Goal: Information Seeking & Learning: Understand process/instructions

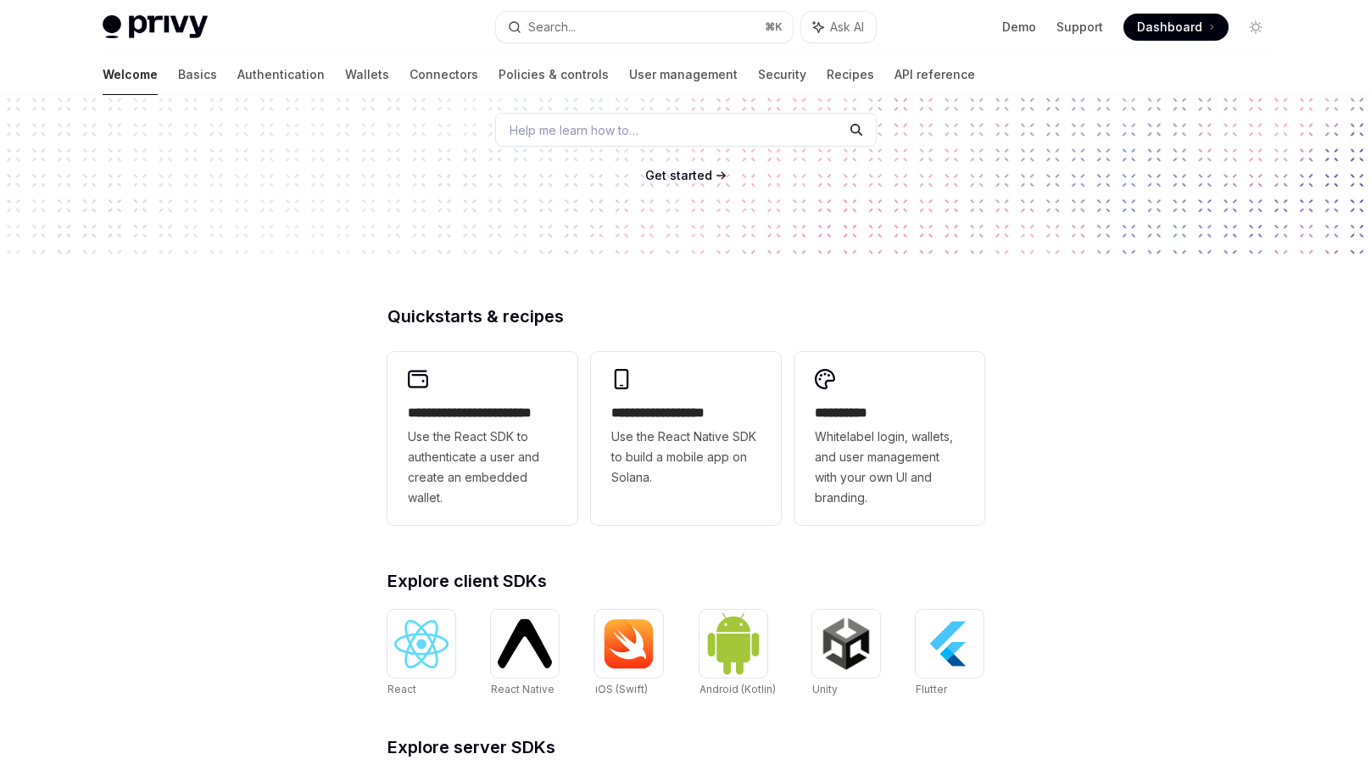
scroll to position [47, 0]
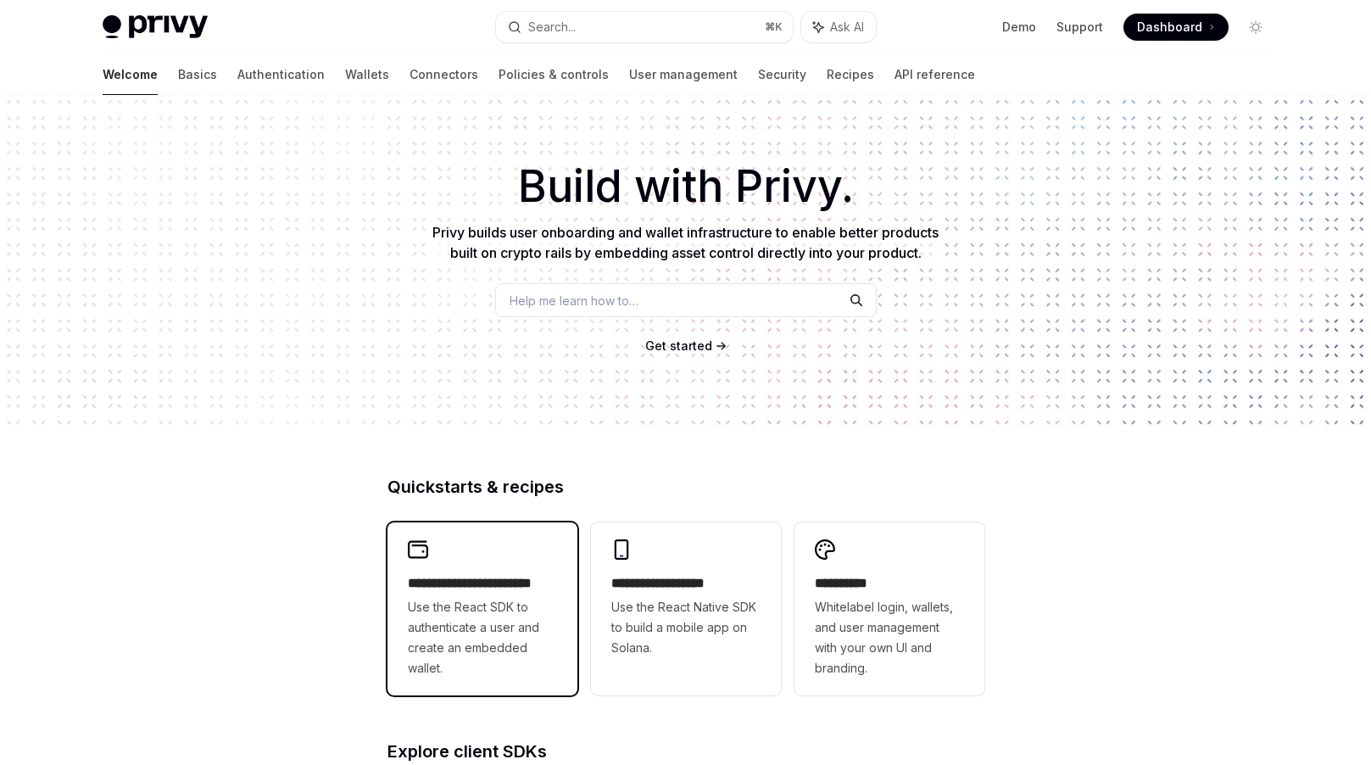
click at [480, 576] on h2 "**********" at bounding box center [482, 583] width 149 height 20
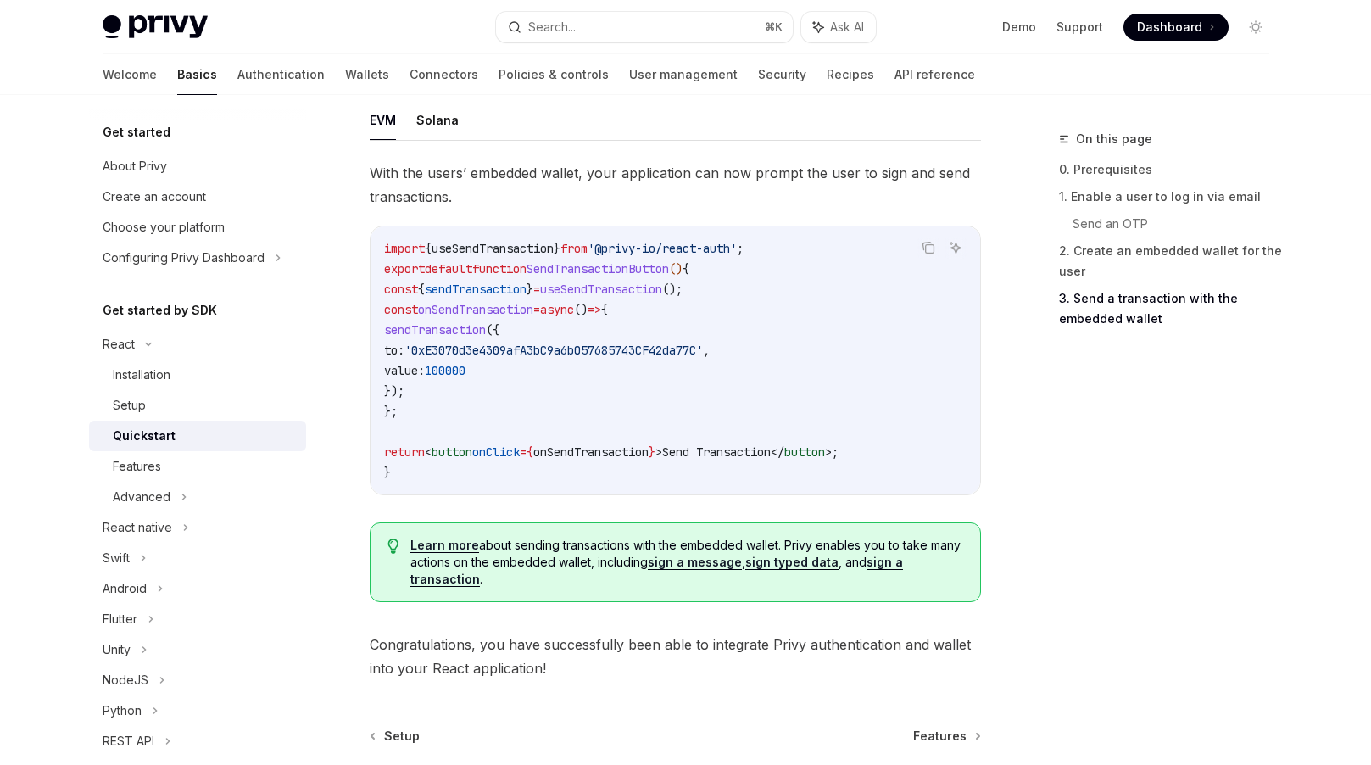
scroll to position [1700, 0]
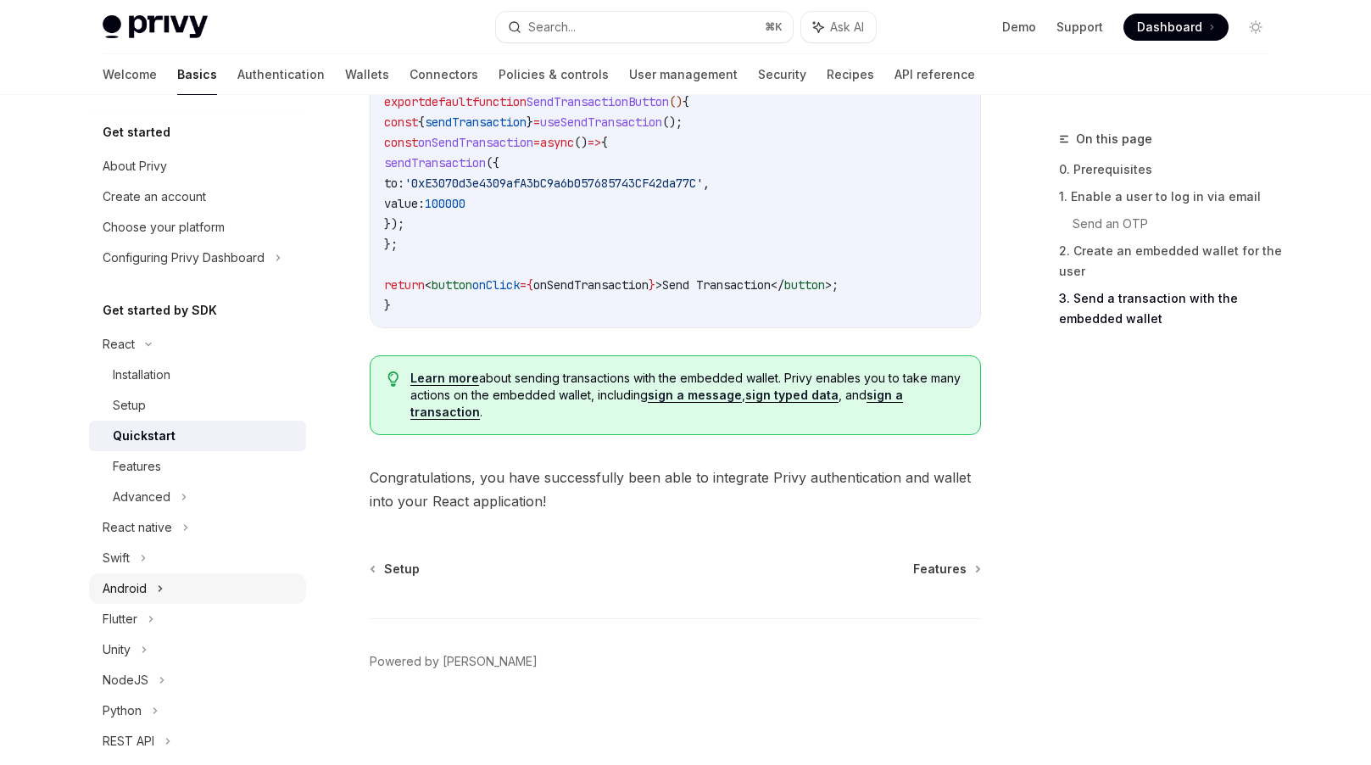
click at [139, 592] on div "Android" at bounding box center [125, 588] width 44 height 20
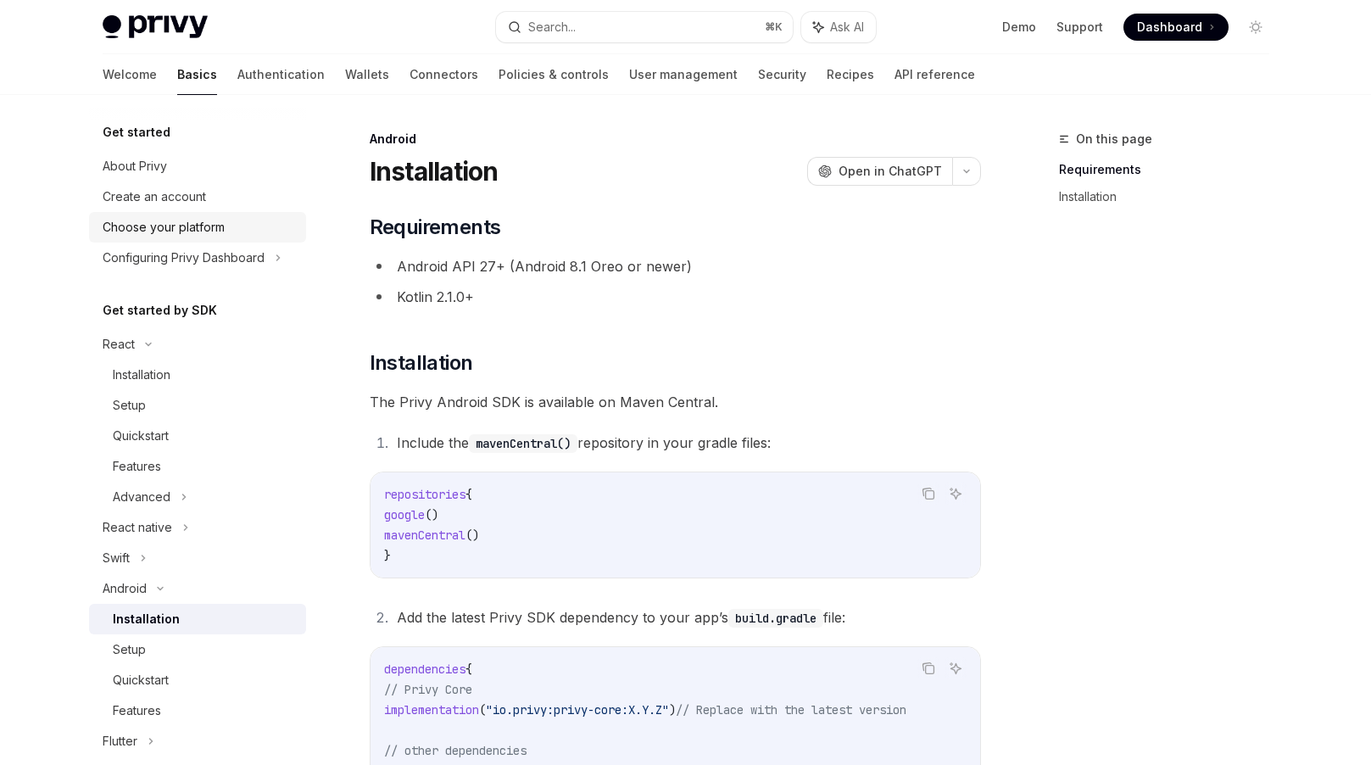
click at [181, 228] on div "Choose your platform" at bounding box center [164, 227] width 122 height 20
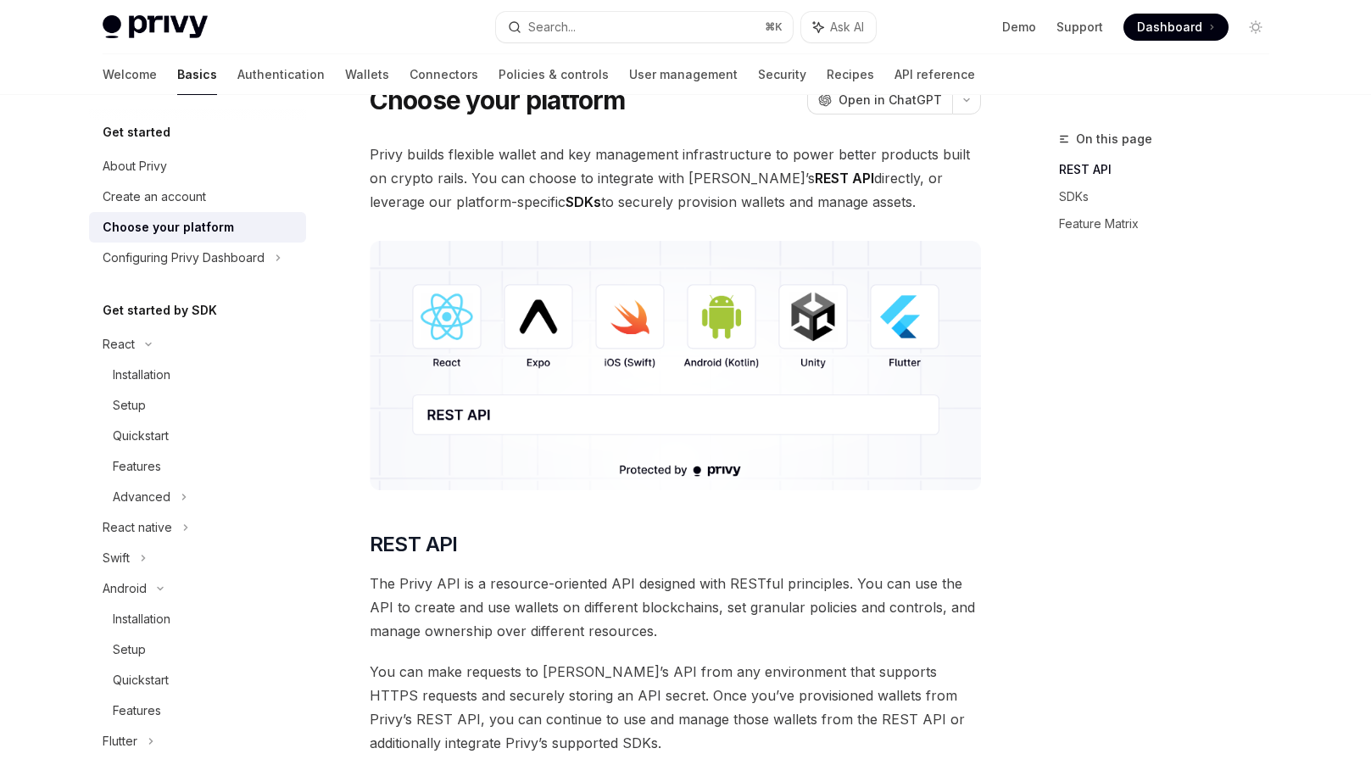
scroll to position [70, 0]
click at [161, 190] on div "Create an account" at bounding box center [154, 196] width 103 height 20
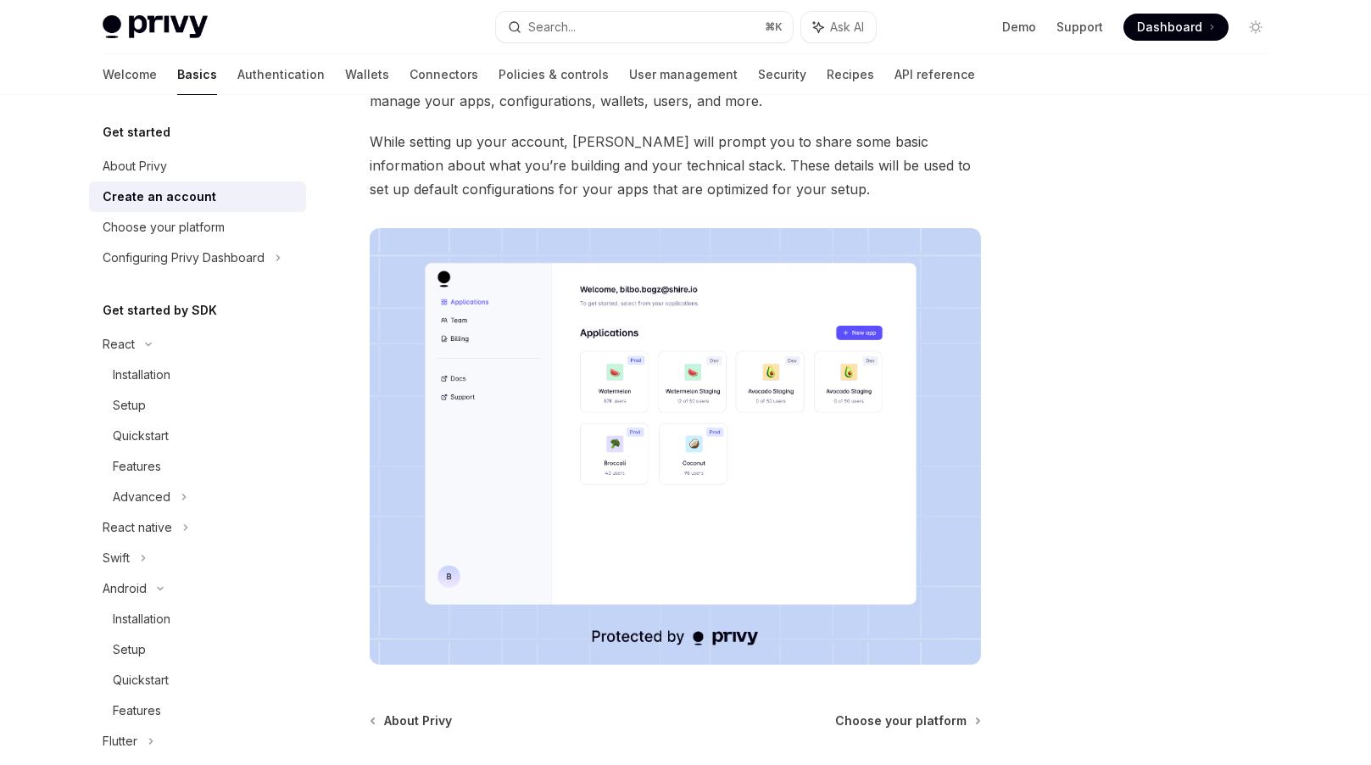
scroll to position [300, 0]
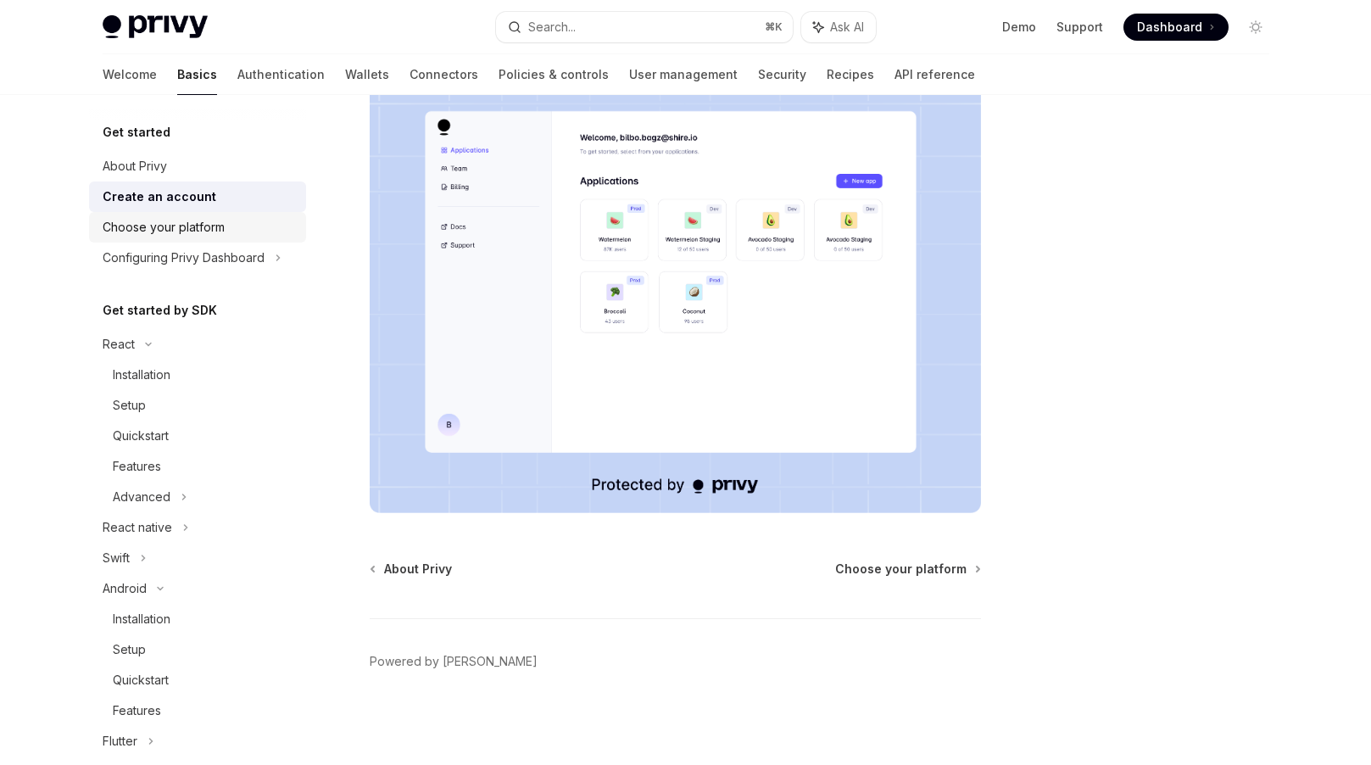
click at [158, 229] on div "Choose your platform" at bounding box center [164, 227] width 122 height 20
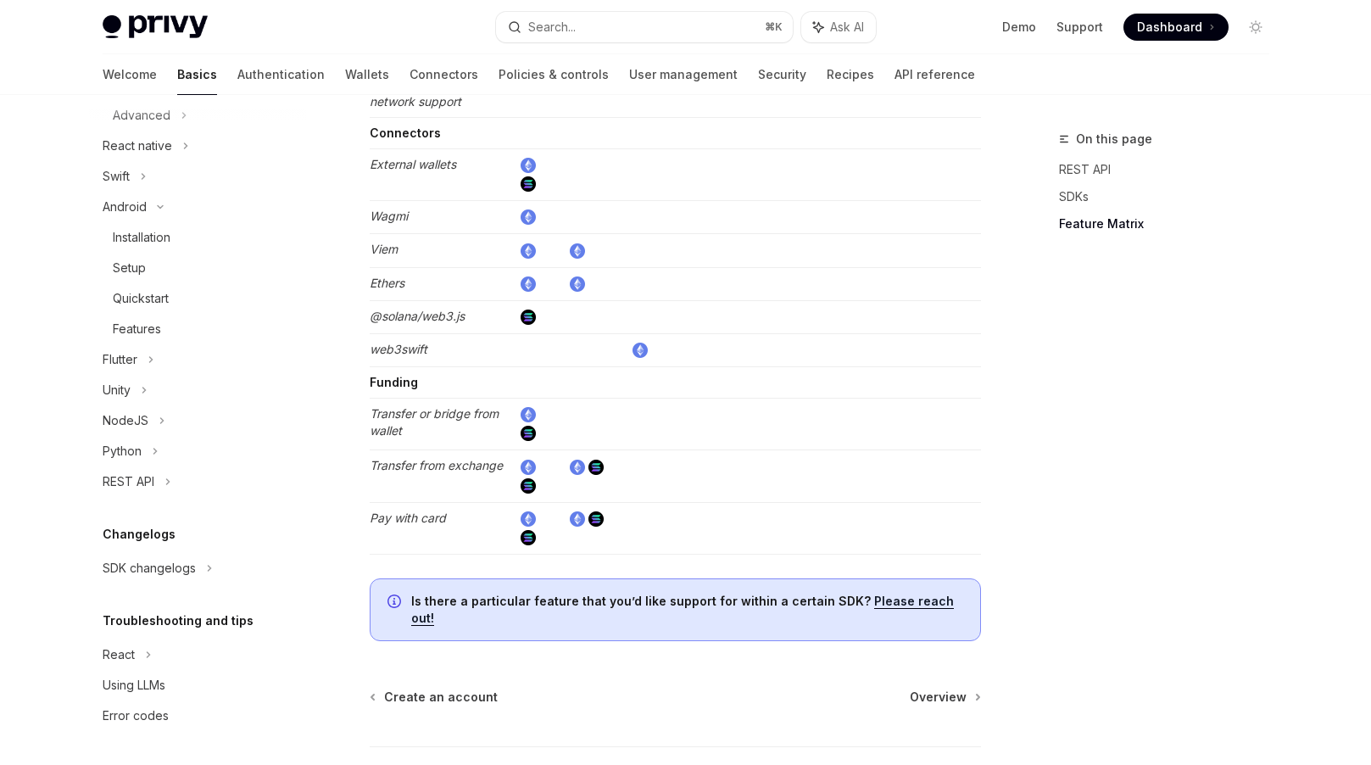
scroll to position [3120, 0]
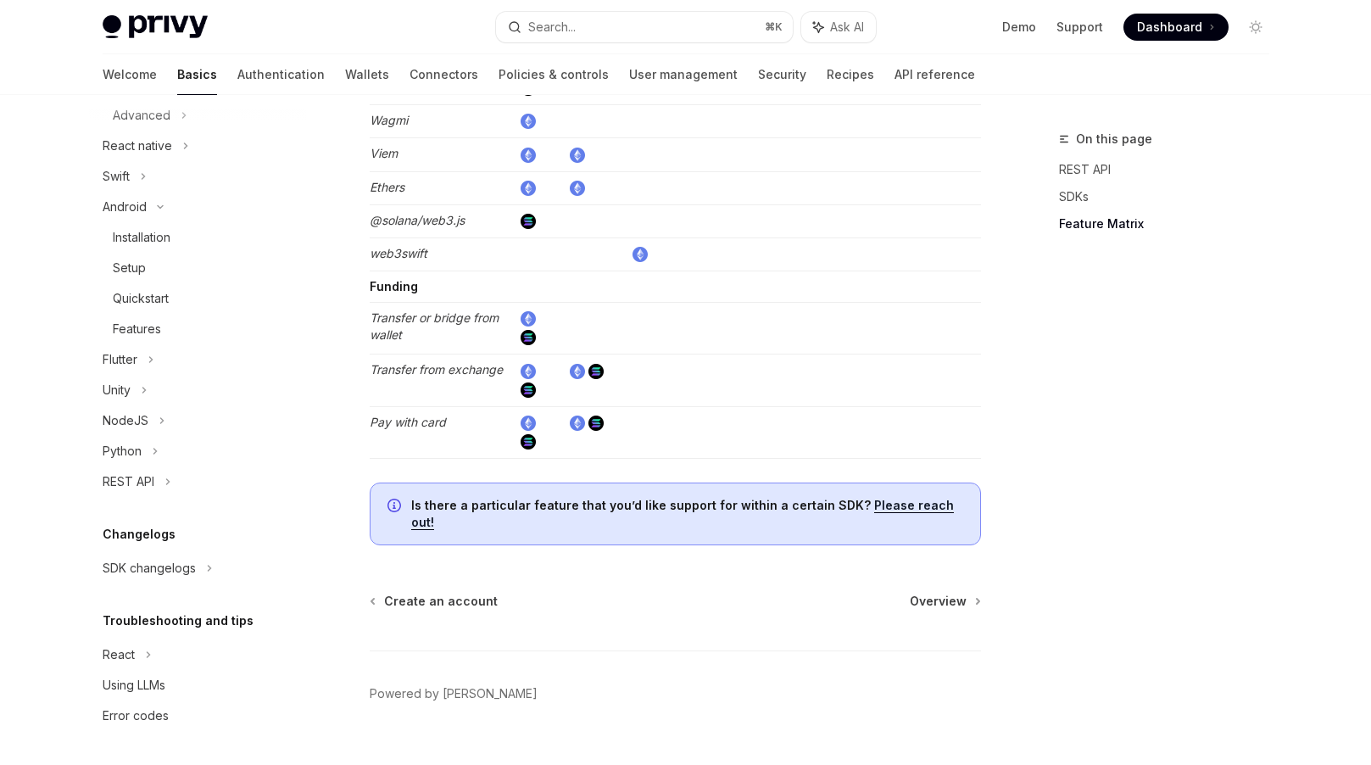
click at [524, 434] on img at bounding box center [527, 441] width 15 height 15
click at [150, 386] on div "Unity" at bounding box center [197, 390] width 217 height 31
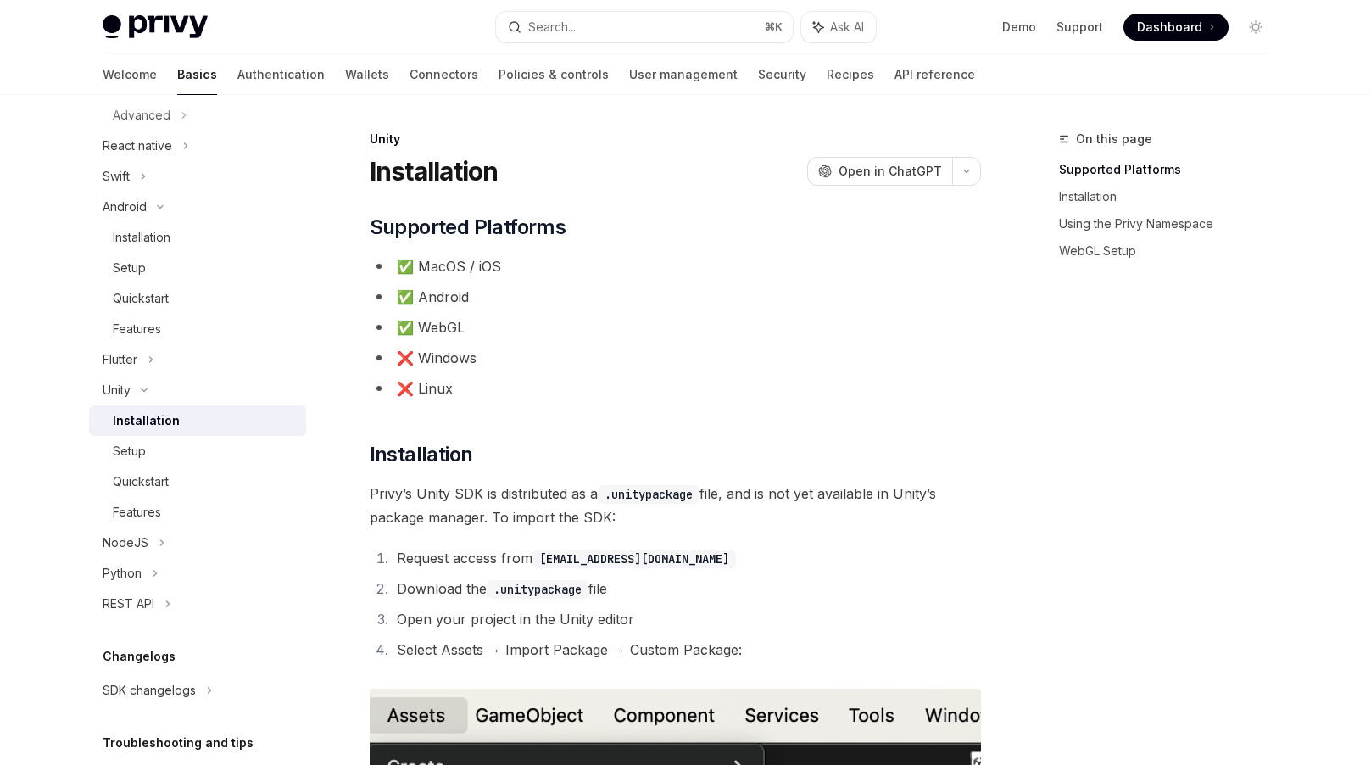
click at [165, 428] on div "Installation" at bounding box center [146, 420] width 67 height 20
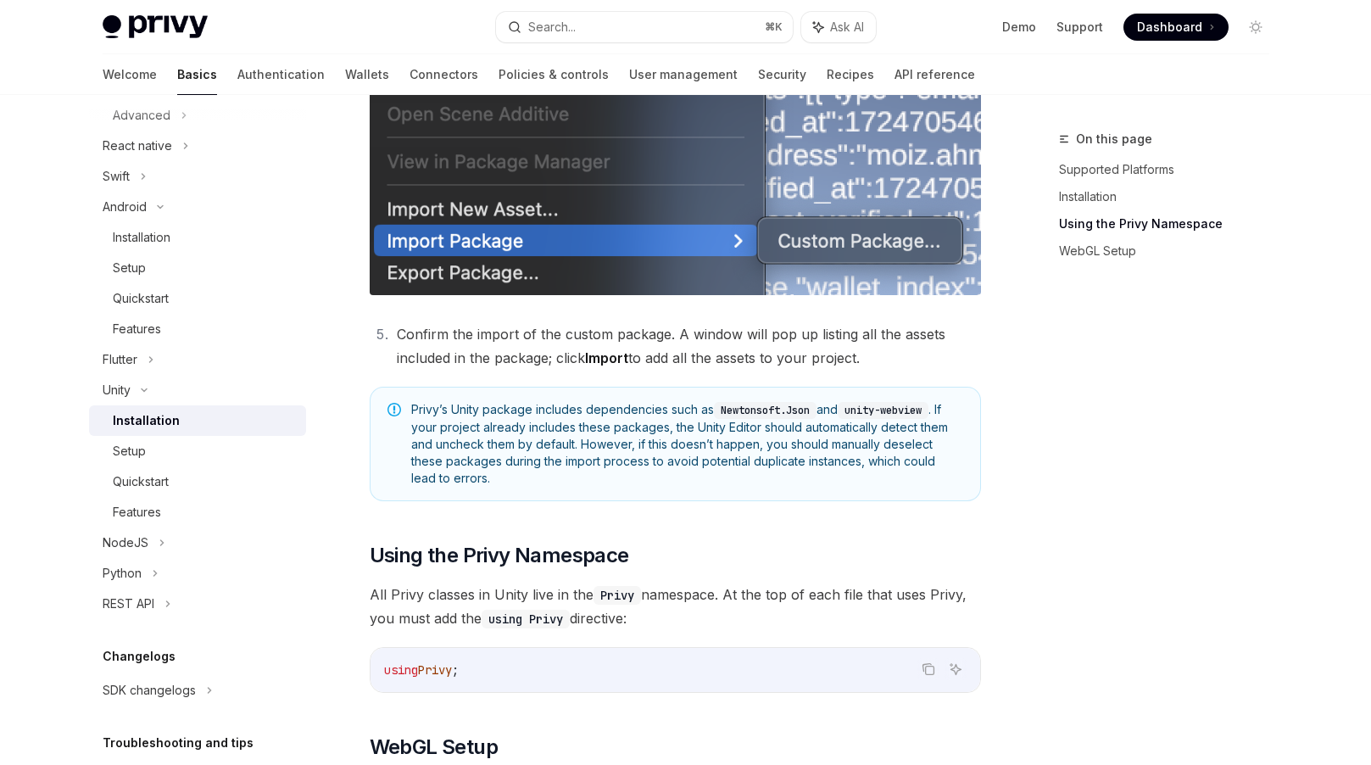
scroll to position [940, 0]
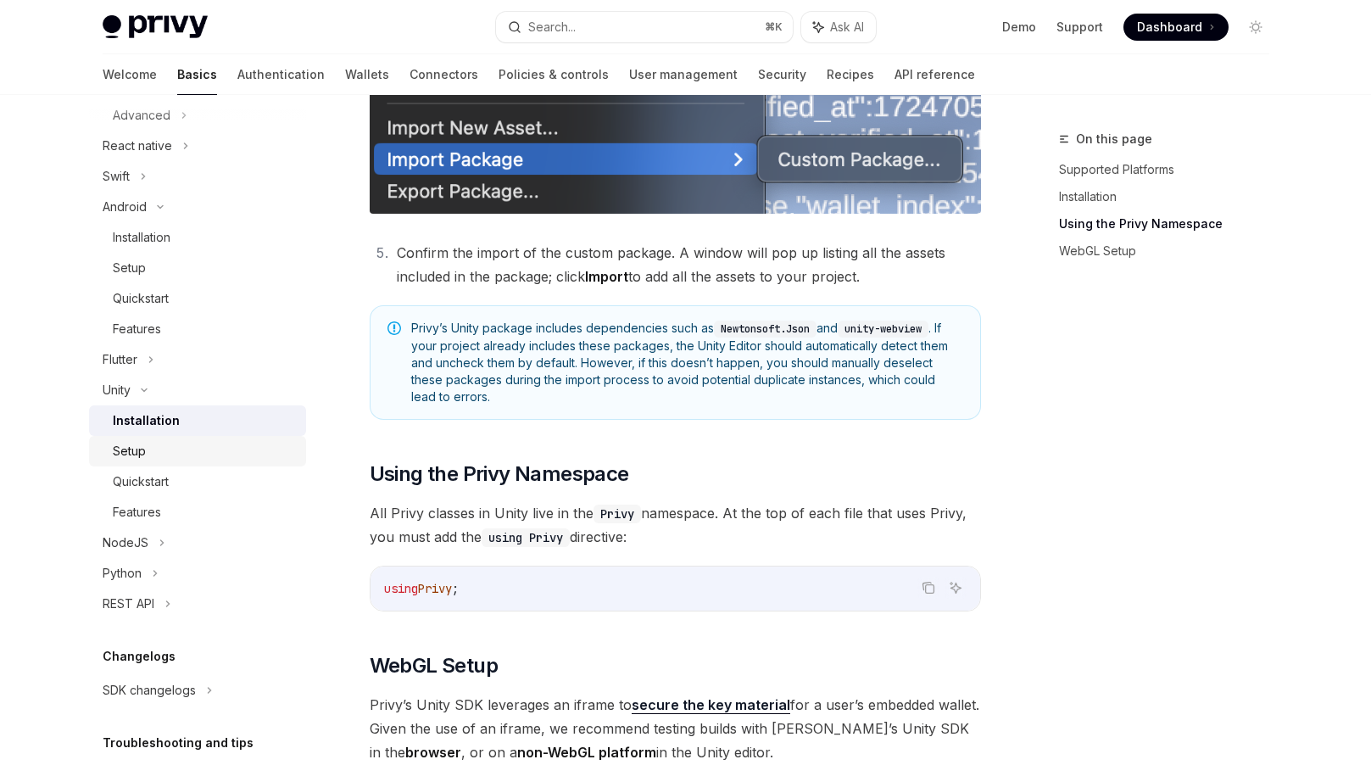
click at [152, 448] on div "Setup" at bounding box center [204, 451] width 183 height 20
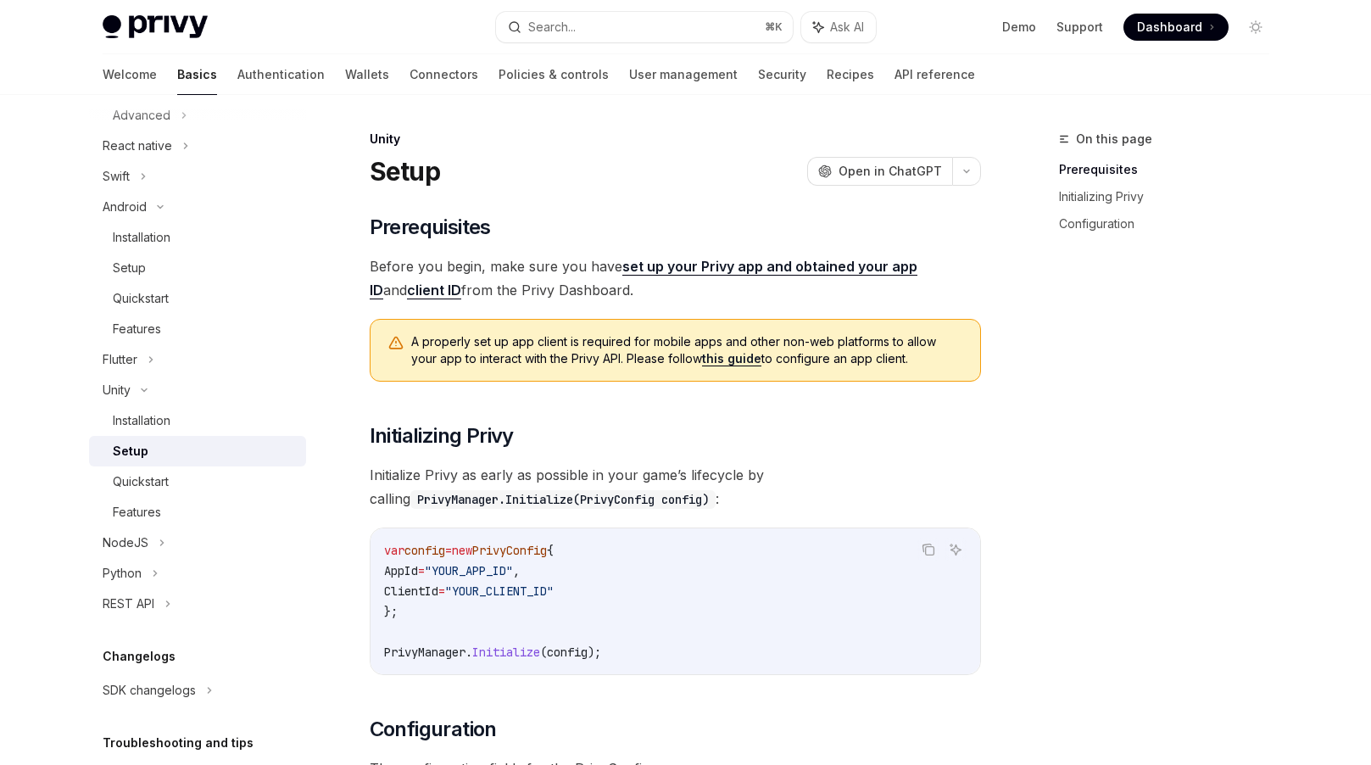
scroll to position [347, 0]
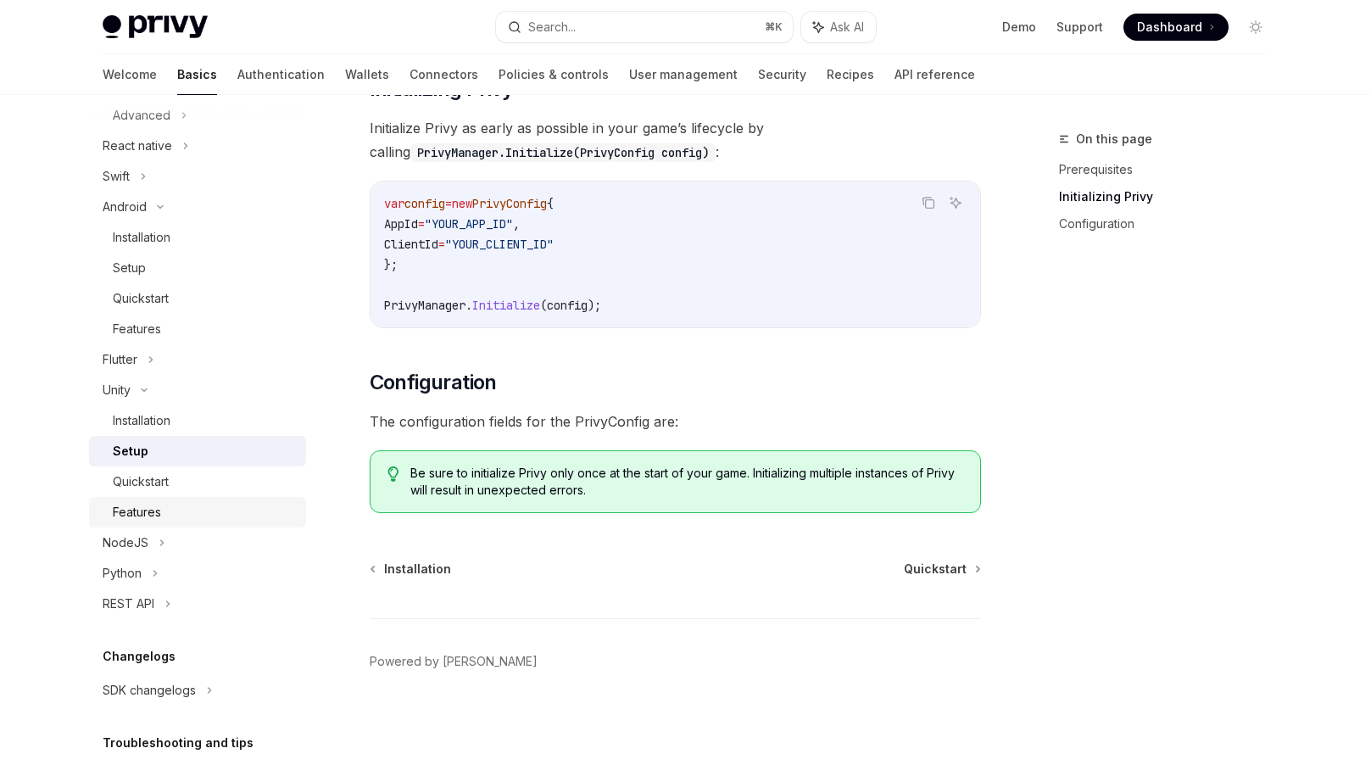
click at [196, 512] on div "Features" at bounding box center [204, 512] width 183 height 20
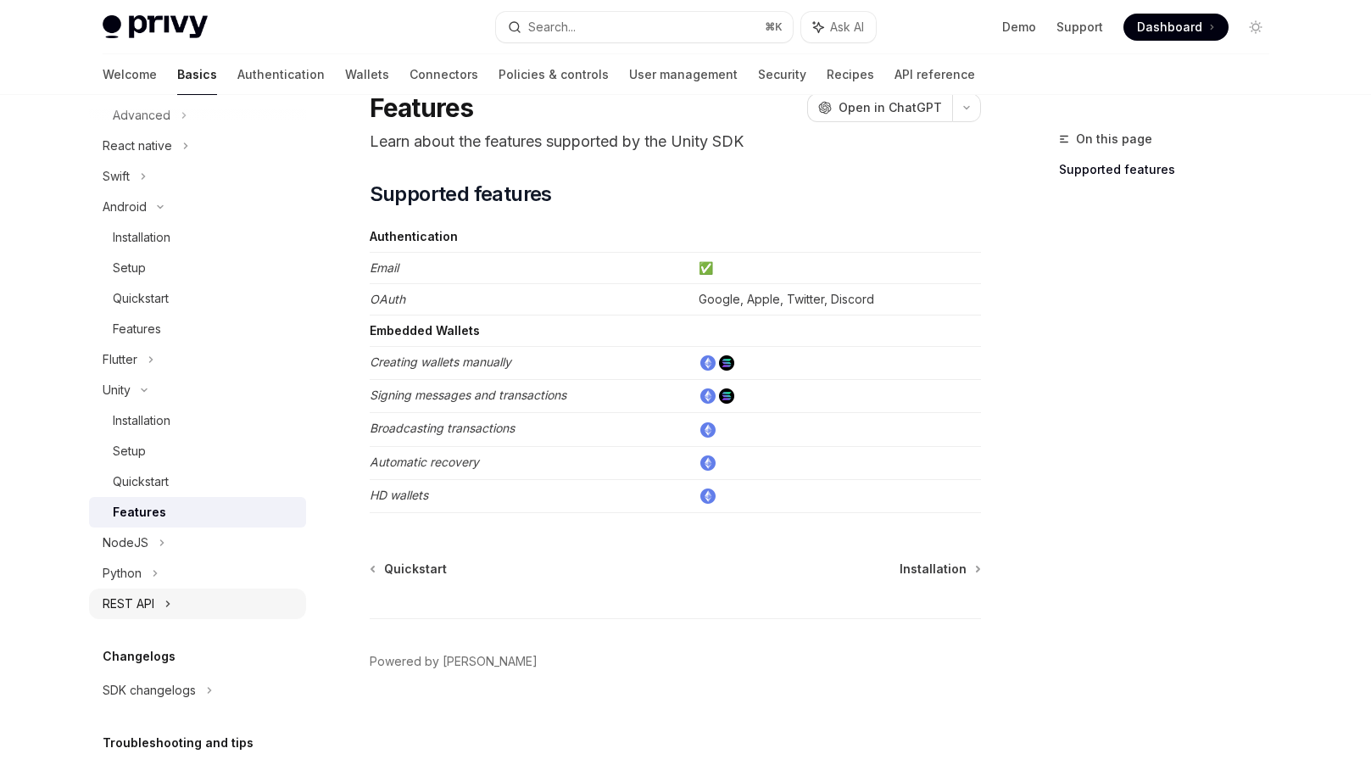
click at [148, 614] on div "REST API" at bounding box center [197, 603] width 217 height 31
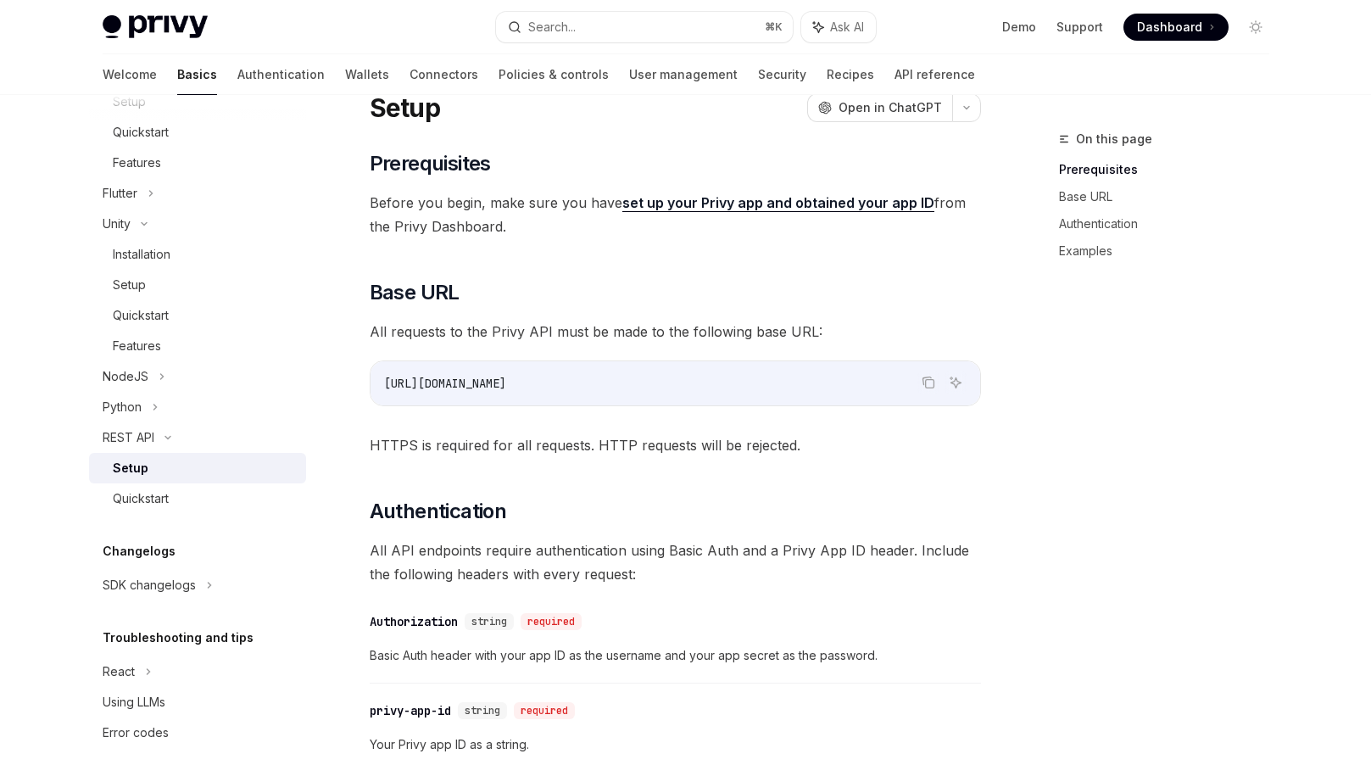
scroll to position [565, 0]
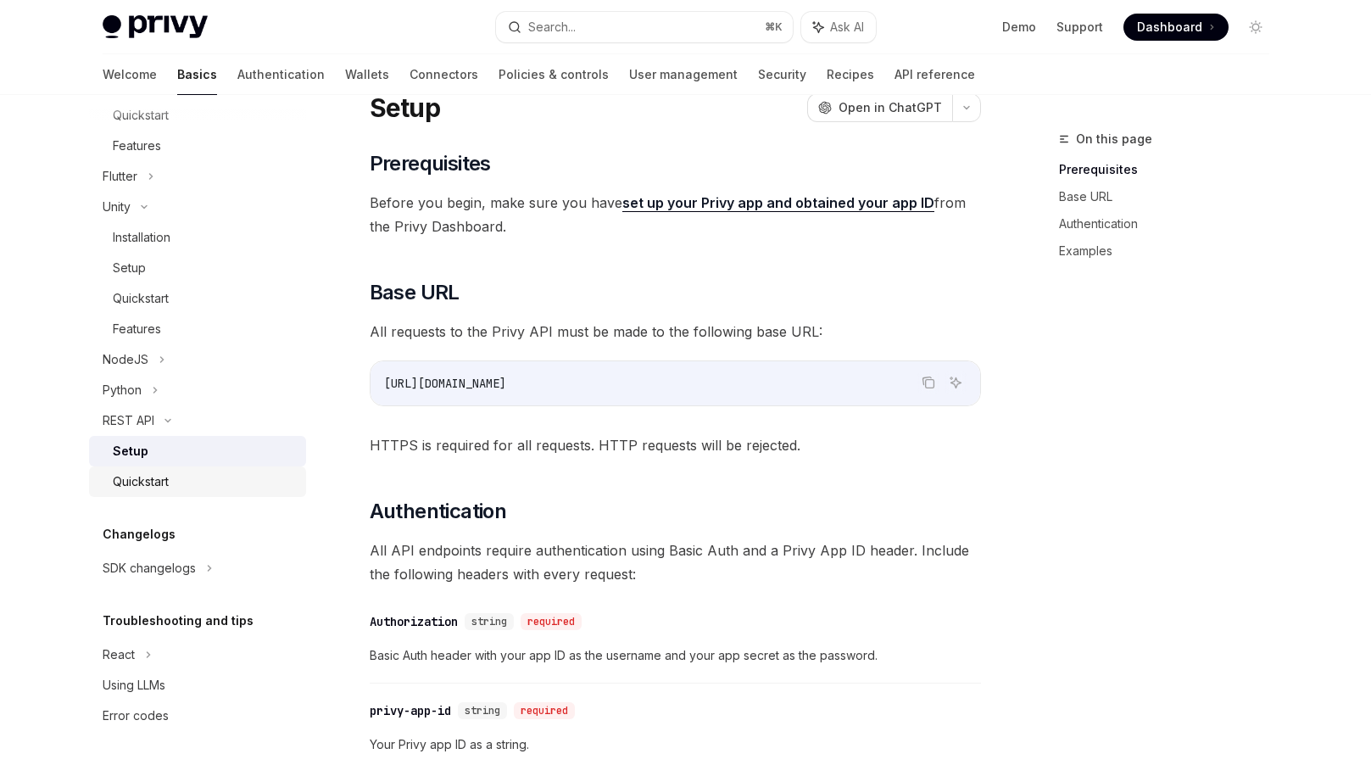
click at [197, 488] on div "Quickstart" at bounding box center [204, 481] width 183 height 20
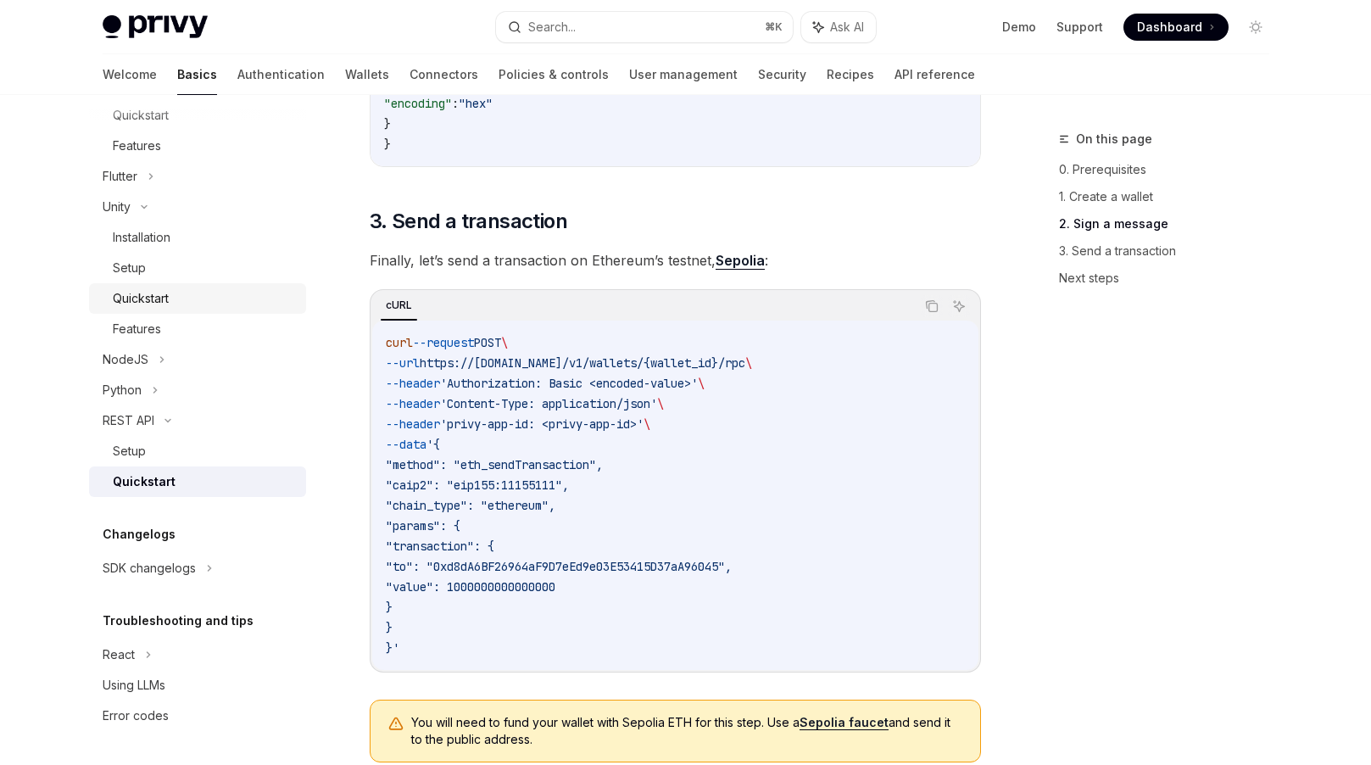
scroll to position [388, 0]
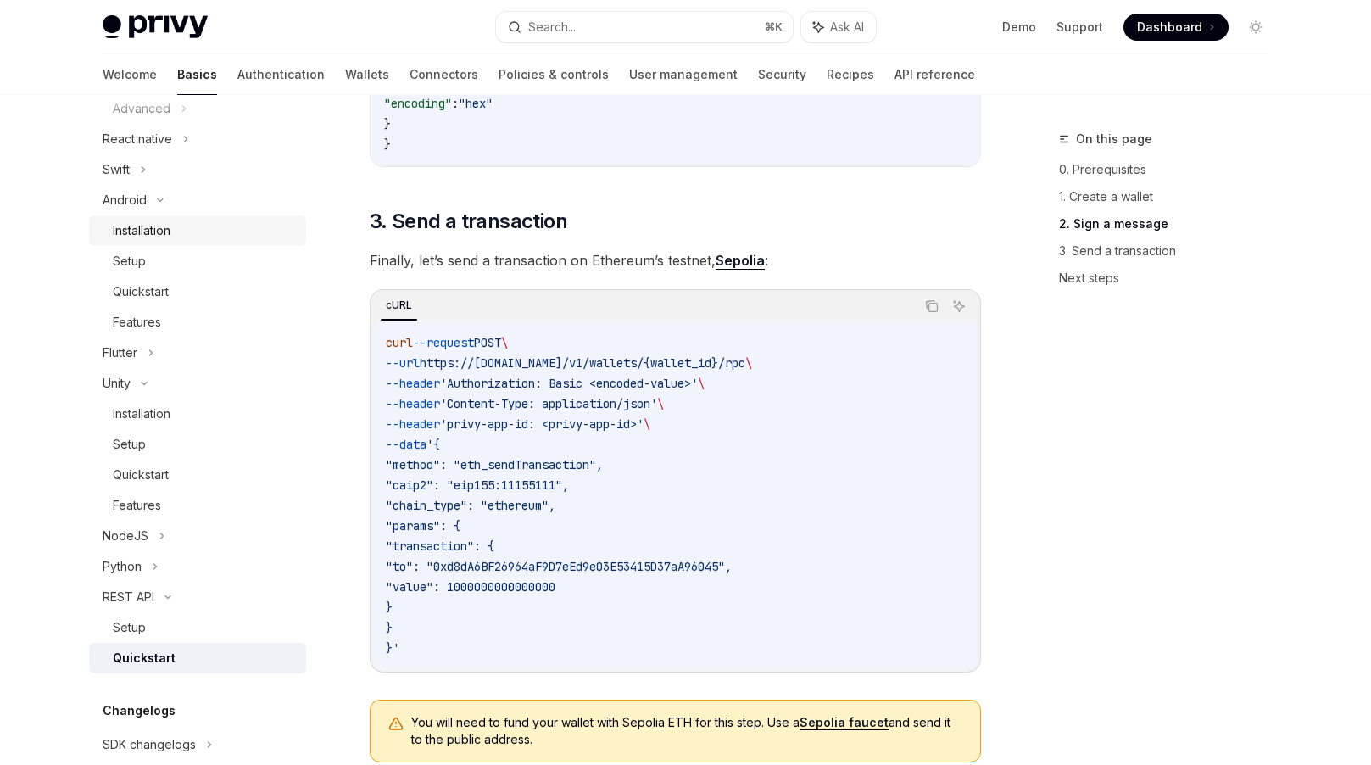
click at [174, 235] on div "Installation" at bounding box center [204, 230] width 183 height 20
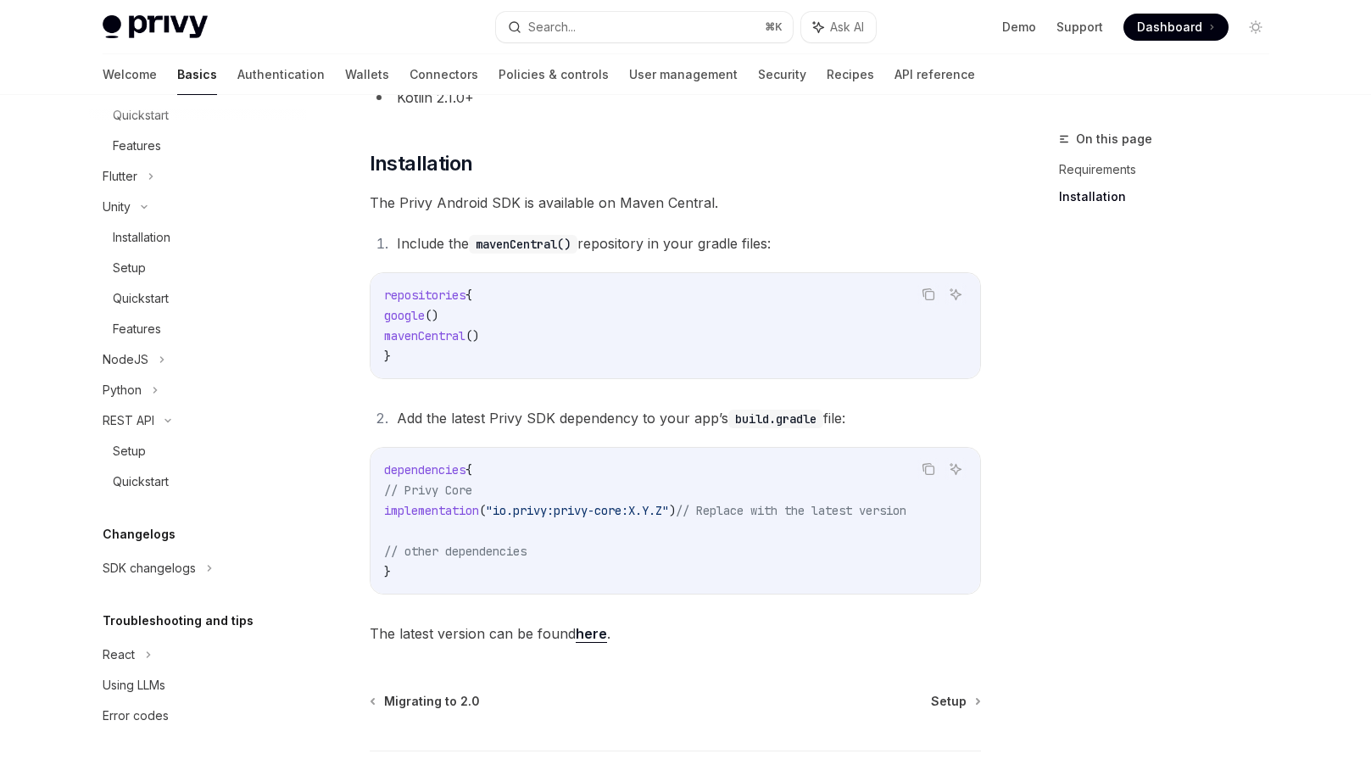
scroll to position [338, 0]
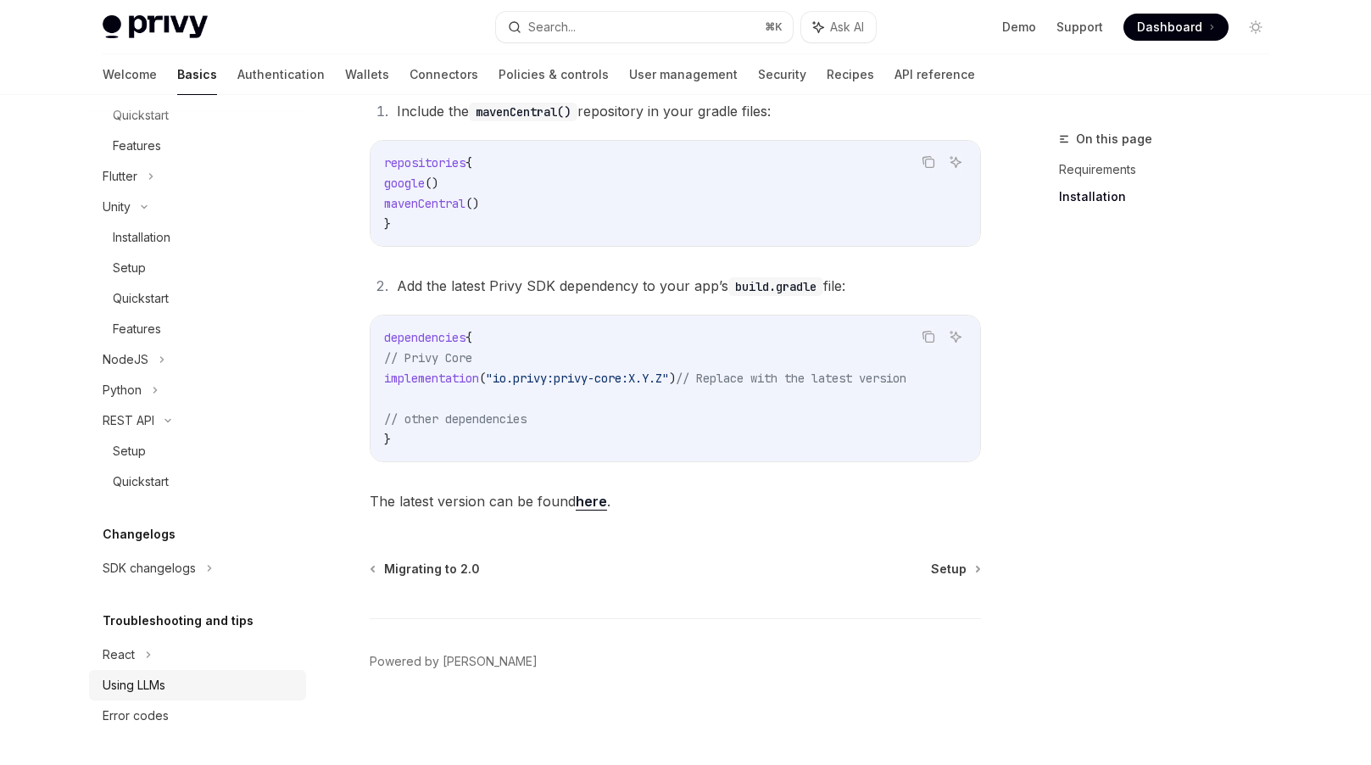
click at [143, 688] on div "Using LLMs" at bounding box center [134, 685] width 63 height 20
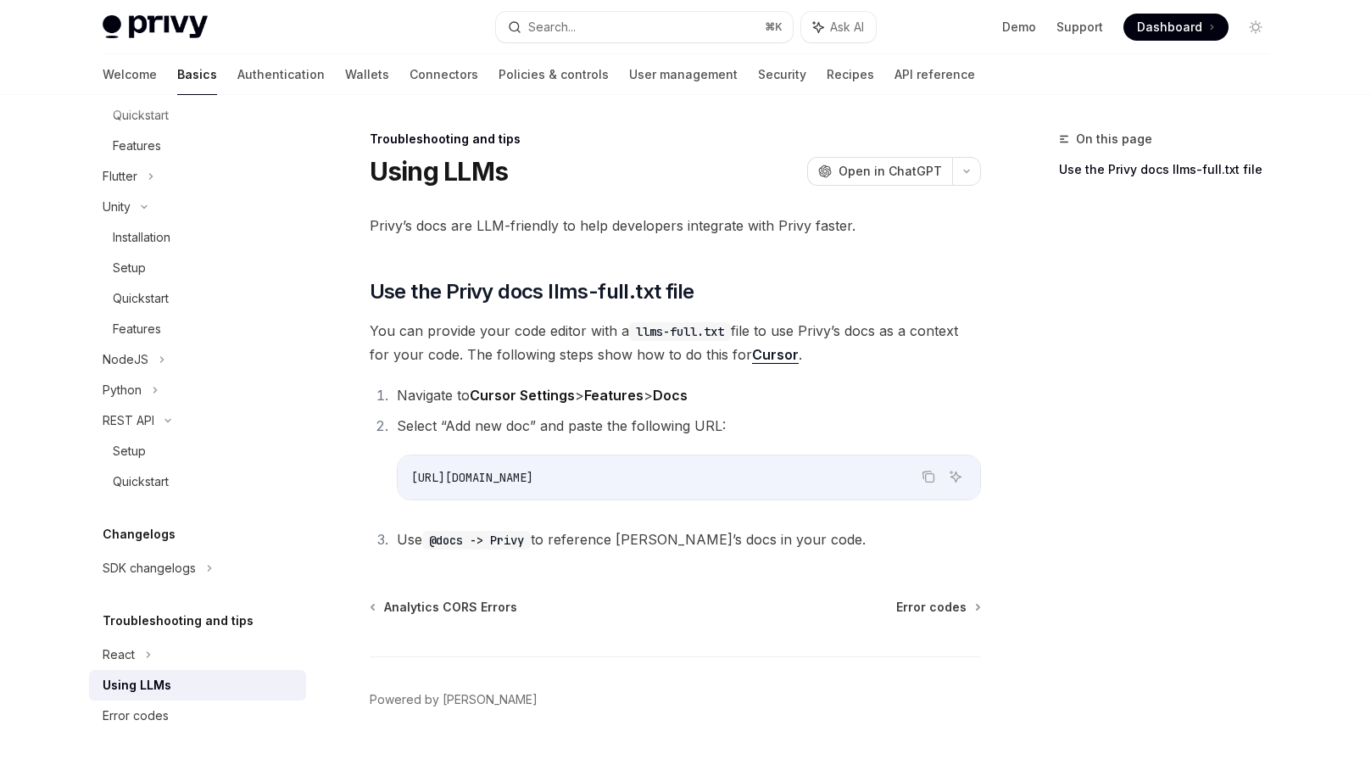
click at [309, 70] on div "Welcome Basics Authentication Wallets Connectors Policies & controls User manag…" at bounding box center [539, 74] width 872 height 41
click at [345, 81] on link "Wallets" at bounding box center [367, 74] width 44 height 41
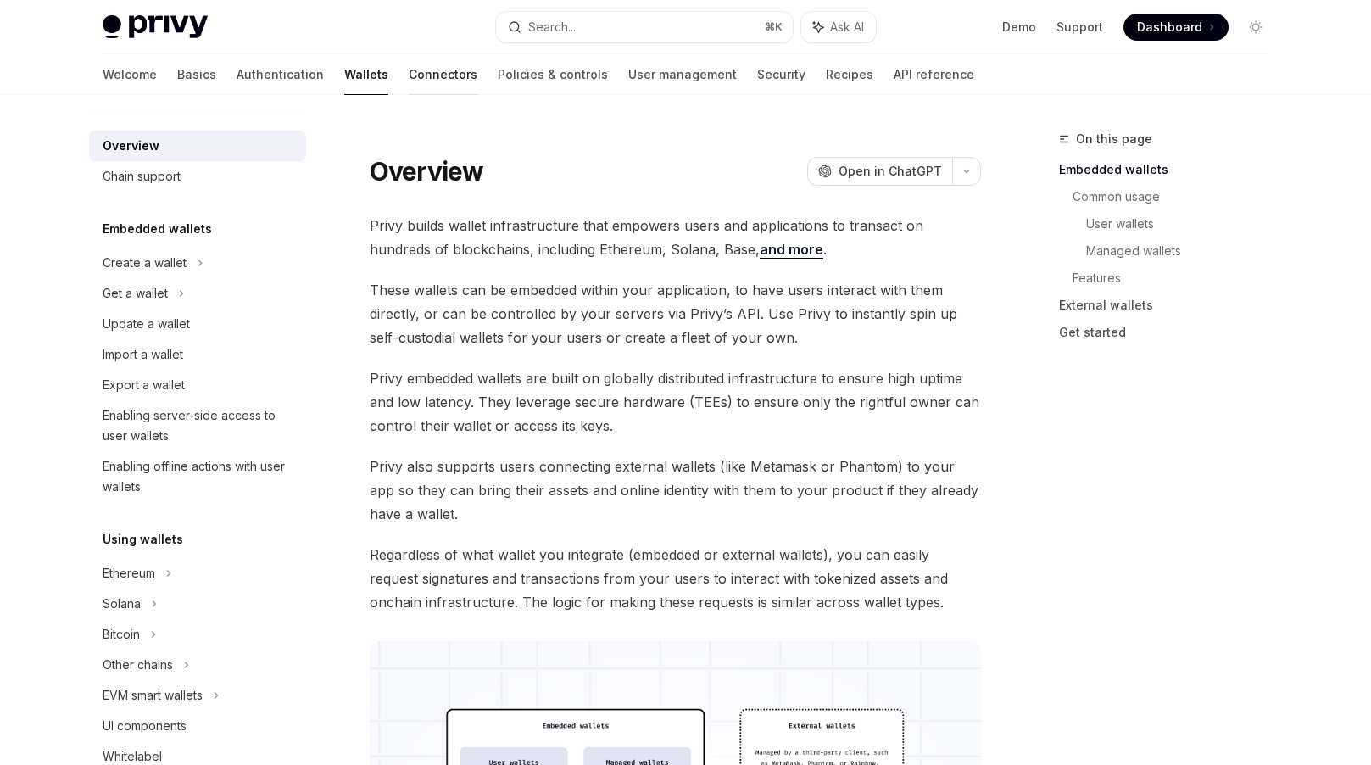
click at [409, 79] on link "Connectors" at bounding box center [443, 74] width 69 height 41
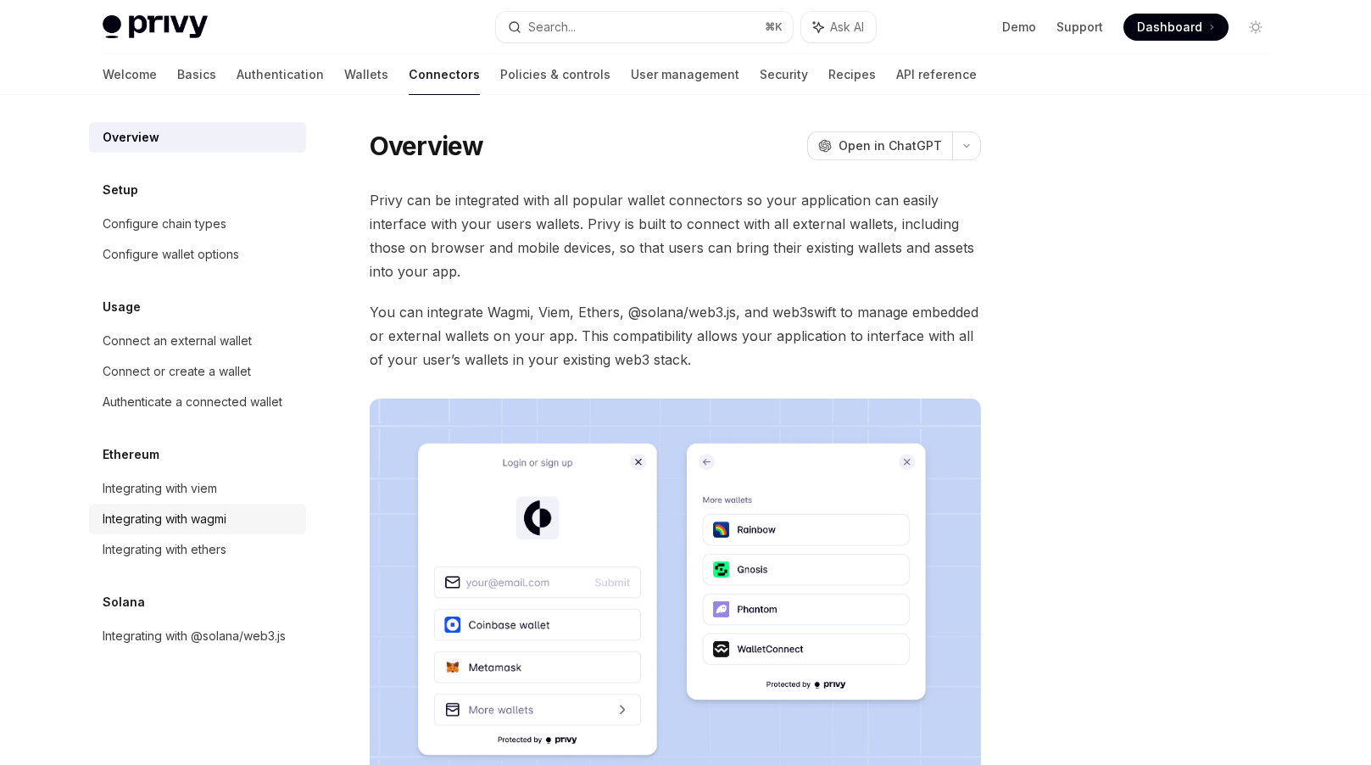
click at [201, 516] on div "Integrating with wagmi" at bounding box center [165, 519] width 124 height 20
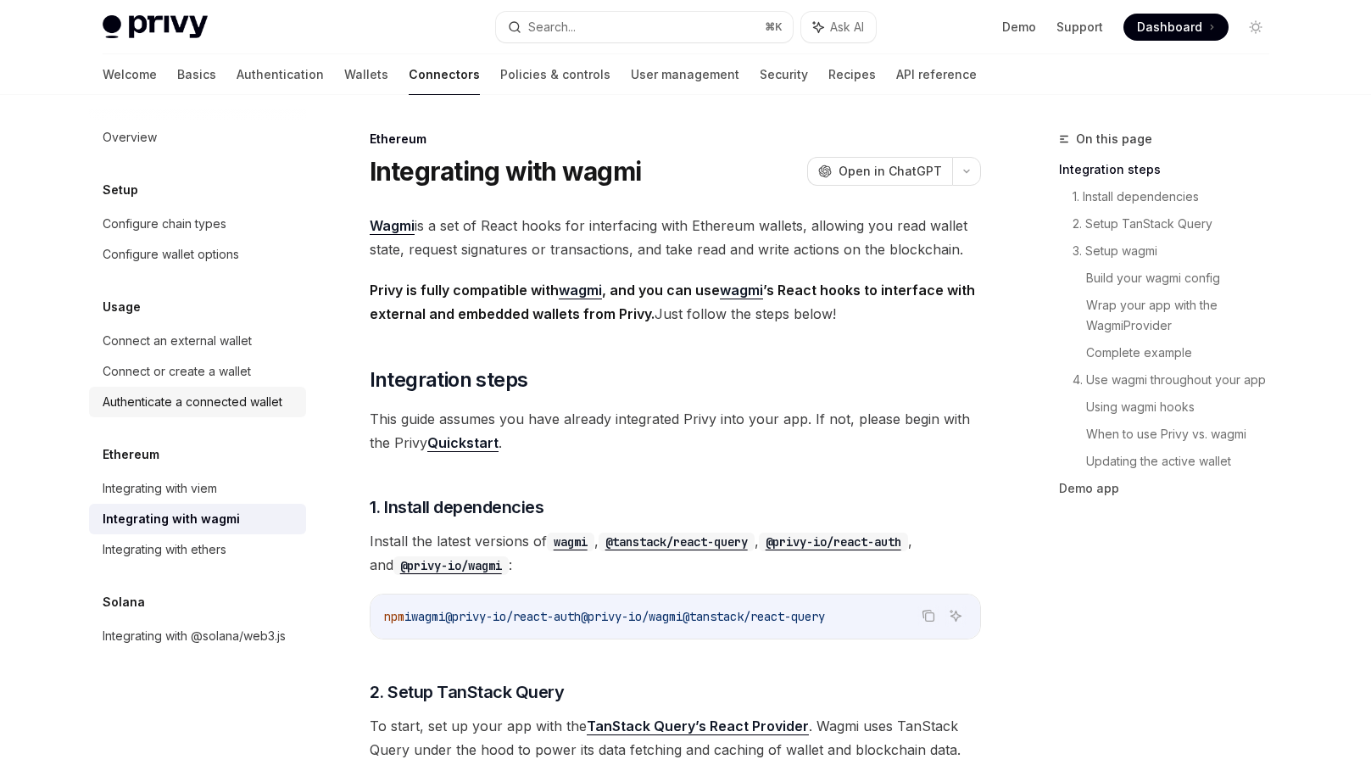
click at [189, 388] on link "Authenticate a connected wallet" at bounding box center [197, 402] width 217 height 31
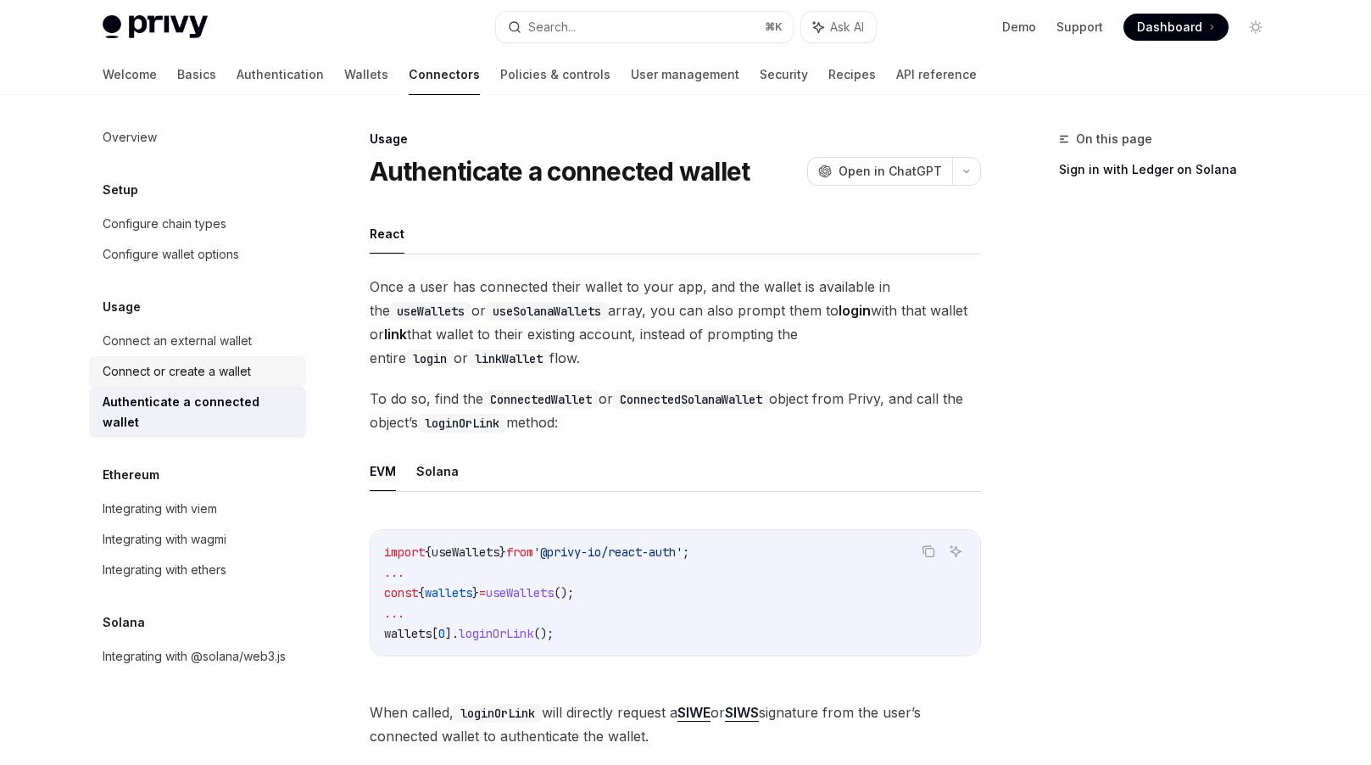
click at [270, 370] on div "Connect or create a wallet" at bounding box center [199, 371] width 193 height 20
type textarea "*"
